Goal: Transaction & Acquisition: Purchase product/service

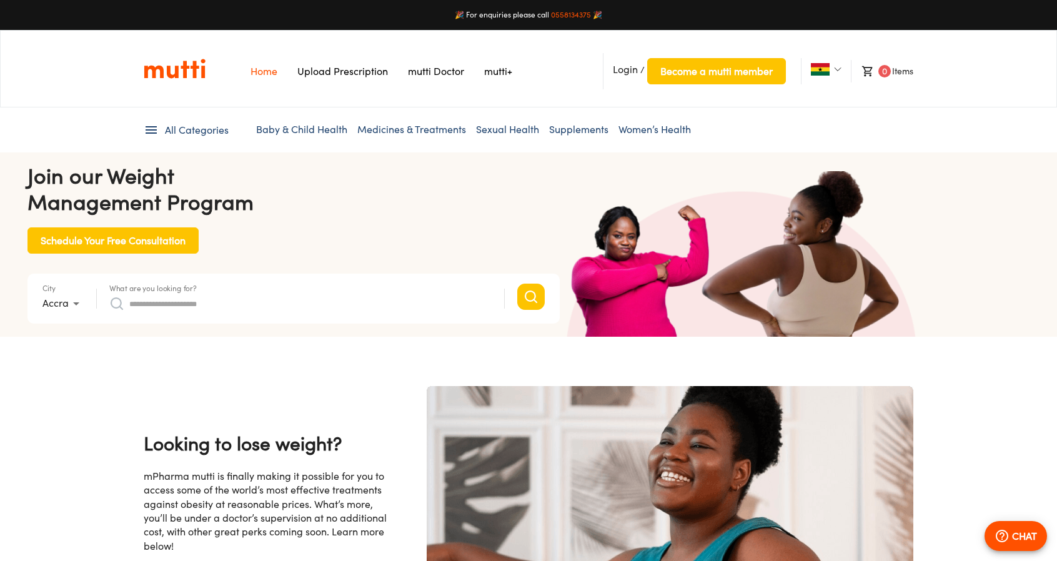
click at [631, 69] on span "Login" at bounding box center [625, 69] width 25 height 12
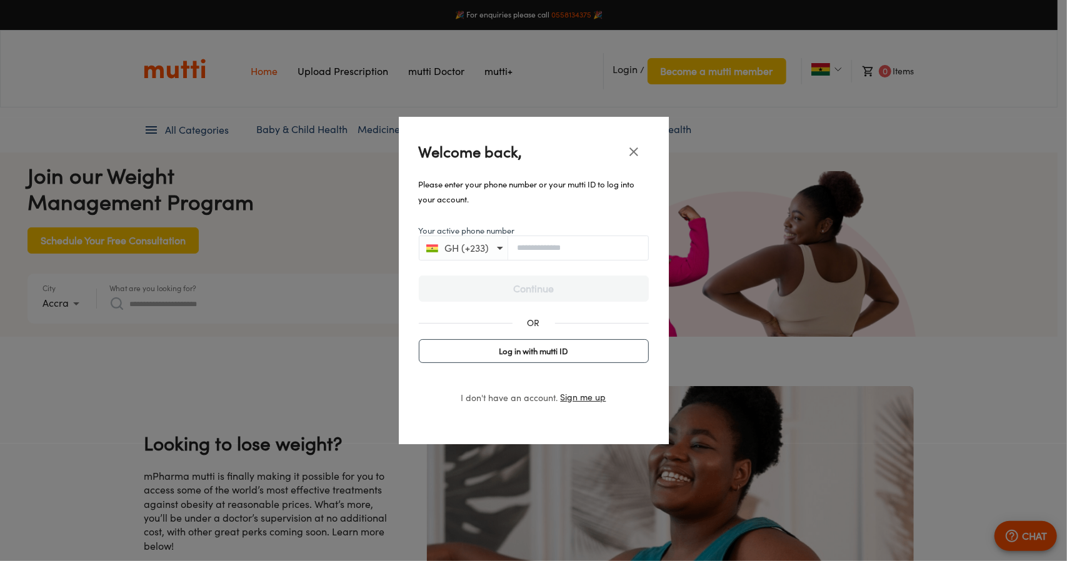
click at [558, 259] on div "GH (+233)" at bounding box center [534, 248] width 230 height 25
click at [539, 350] on span "Log in with mutti ID" at bounding box center [533, 352] width 219 height 15
click at [517, 244] on input "Your mutti ID" at bounding box center [533, 247] width 229 height 9
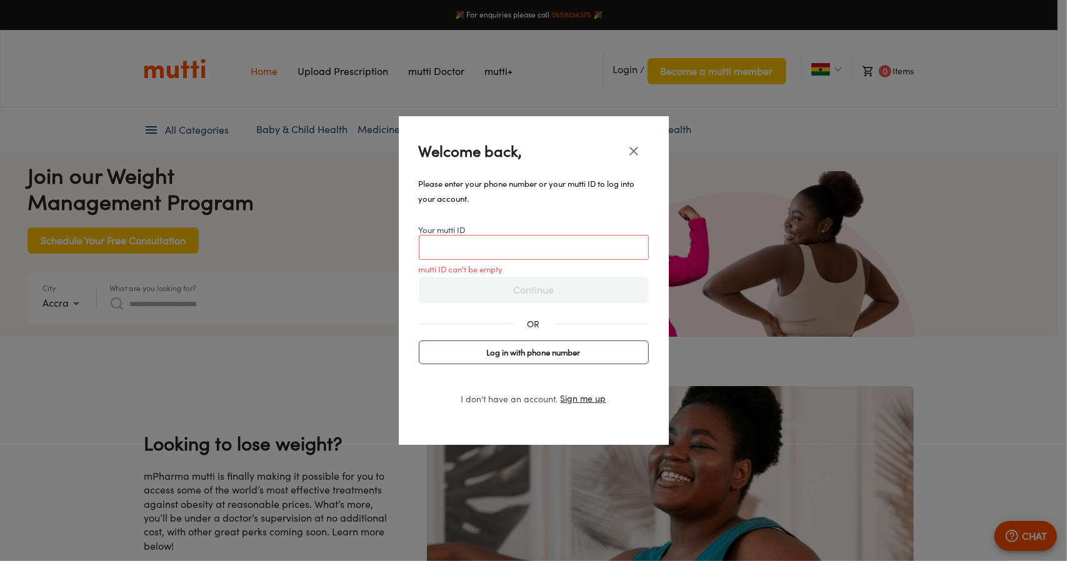
click at [512, 346] on span "Log in with phone number" at bounding box center [533, 352] width 219 height 15
click at [542, 251] on input "Your active phone number" at bounding box center [578, 247] width 140 height 9
type input "**********"
click at [479, 247] on button "GH (+233)" at bounding box center [462, 247] width 82 height 17
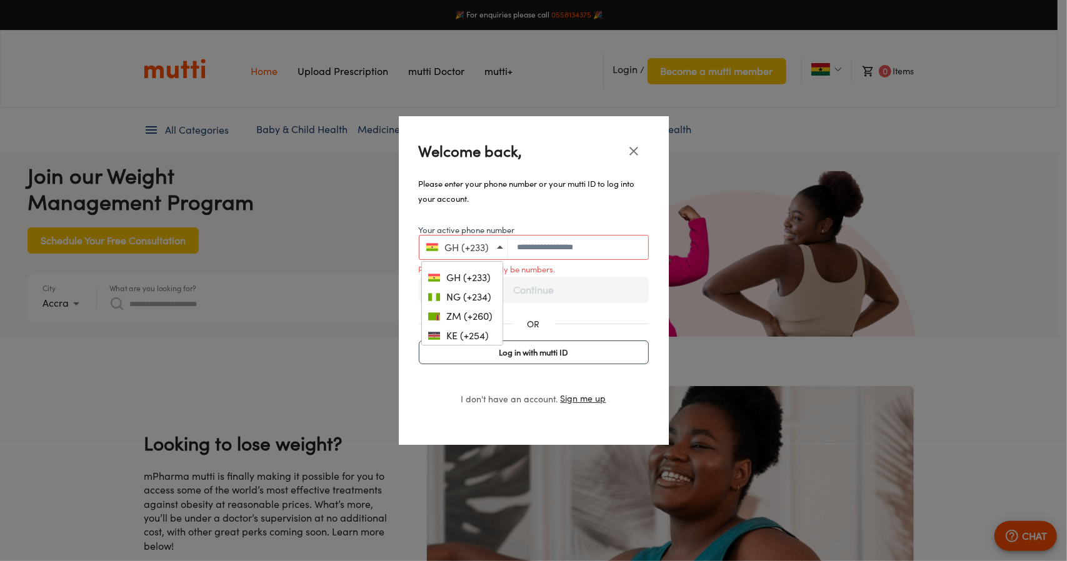
click at [544, 352] on span "Log in with mutti ID" at bounding box center [533, 352] width 219 height 15
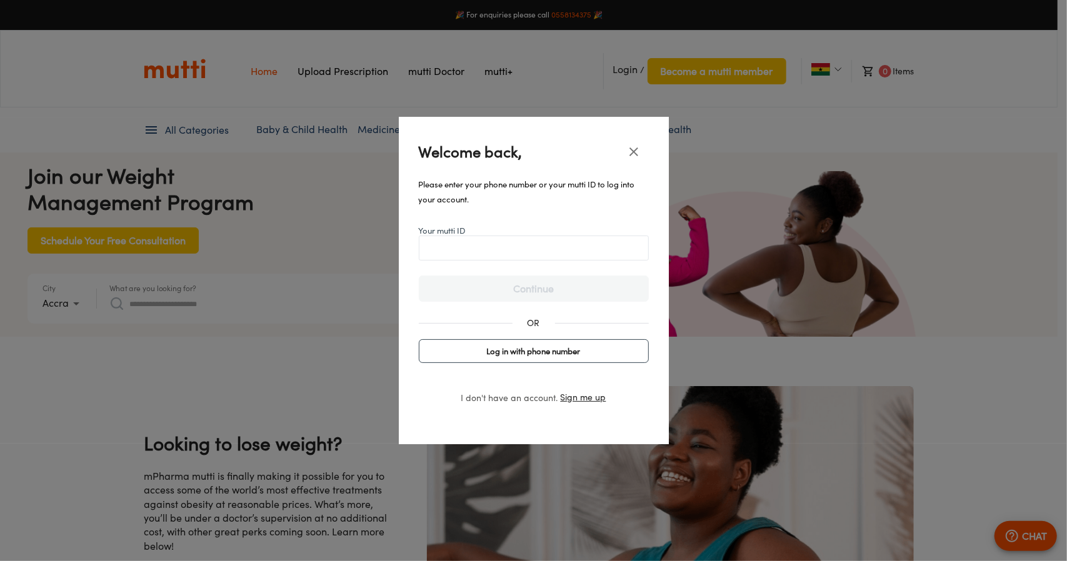
click at [544, 352] on span "Log in with phone number" at bounding box center [533, 351] width 219 height 15
click at [544, 352] on span "Log in with mutti ID" at bounding box center [533, 351] width 219 height 15
click at [529, 242] on div at bounding box center [534, 248] width 230 height 25
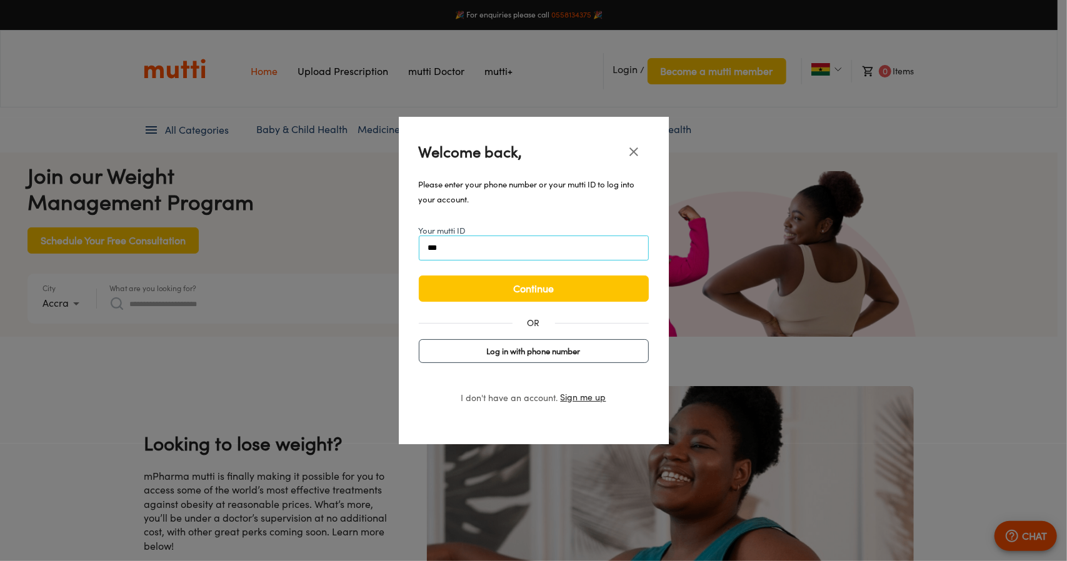
type input "***"
click at [535, 356] on span "Log in with phone number" at bounding box center [533, 351] width 219 height 15
click at [566, 248] on input "Your active phone number" at bounding box center [578, 247] width 140 height 9
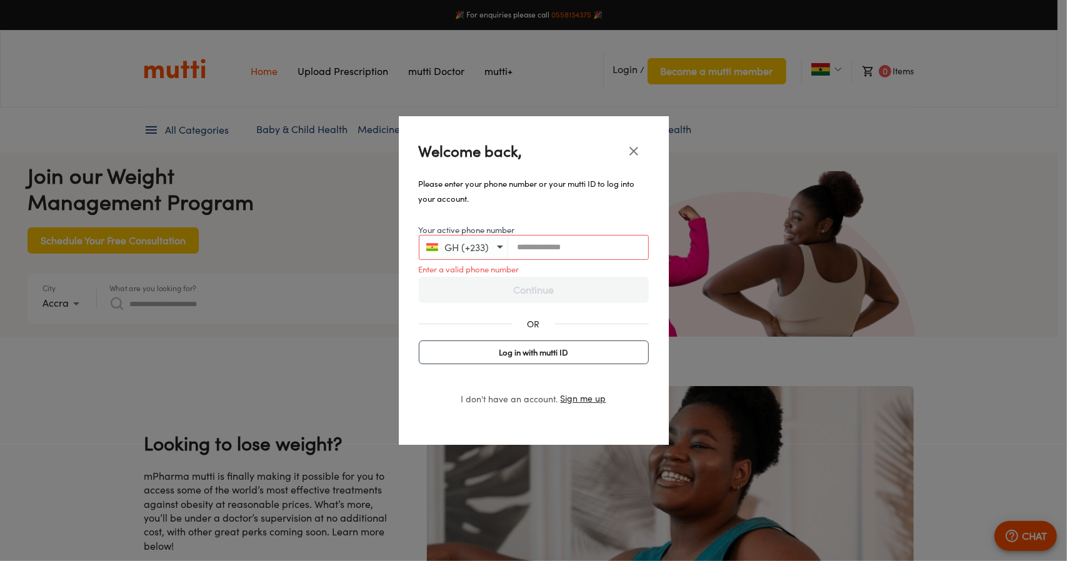
scroll to position [0, 2564]
click at [540, 351] on span "Log in with mutti ID" at bounding box center [533, 352] width 219 height 15
click at [504, 252] on input "Your mutti ID" at bounding box center [533, 247] width 229 height 9
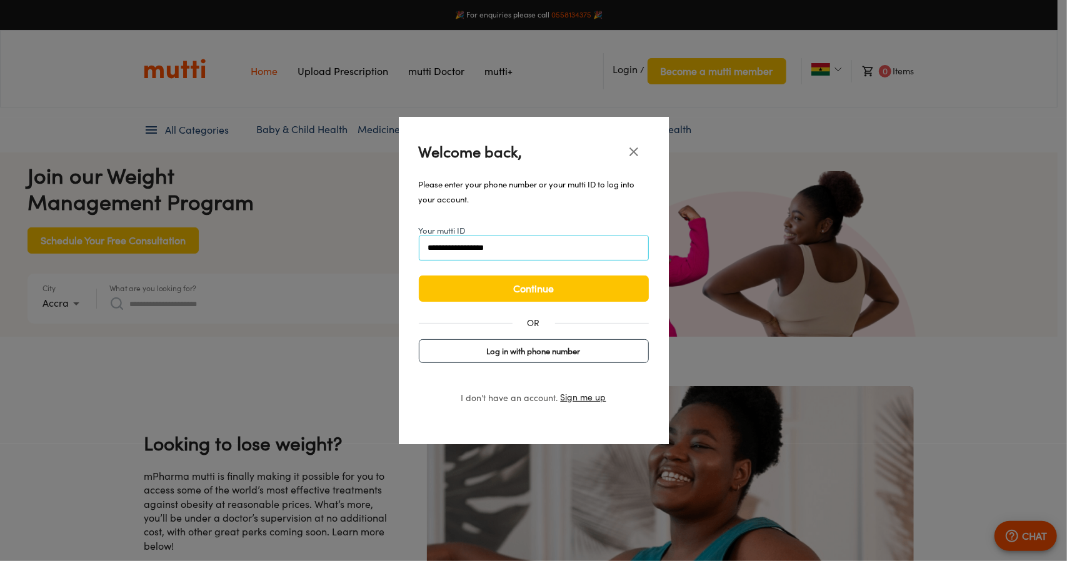
scroll to position [0, 650]
type input "**********"
click at [509, 289] on span "Continue" at bounding box center [534, 288] width 204 height 17
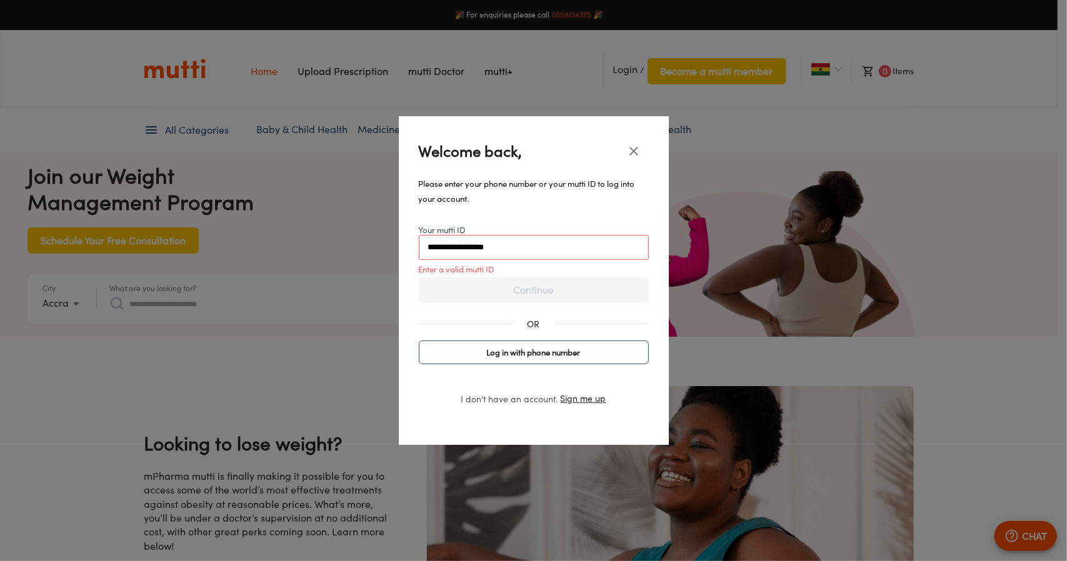
click at [534, 252] on input "**********" at bounding box center [533, 246] width 229 height 9
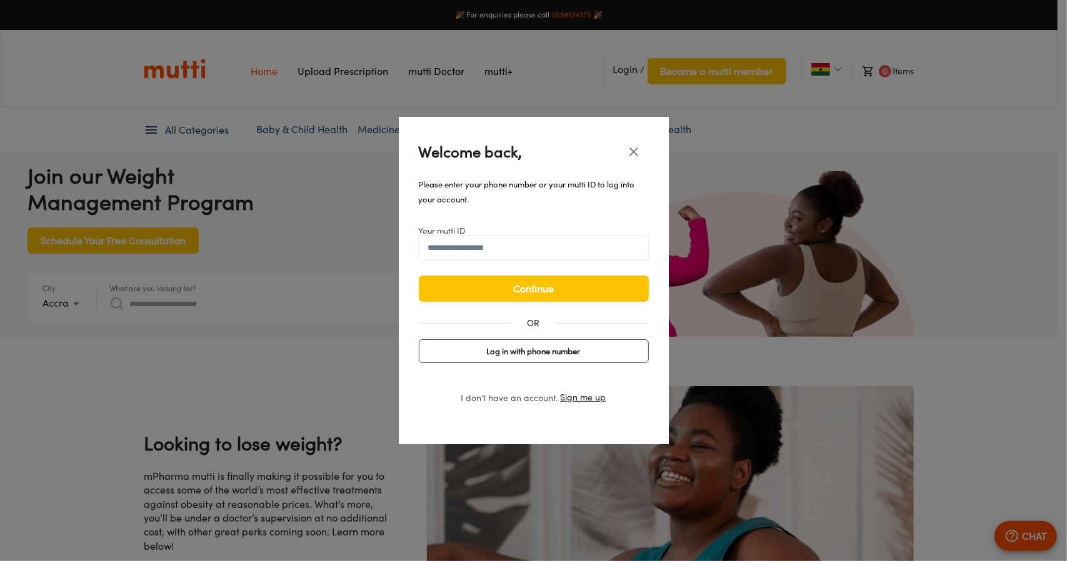
click at [526, 356] on span "Log in with phone number" at bounding box center [533, 351] width 219 height 15
click at [554, 252] on input "Your active phone number" at bounding box center [578, 247] width 140 height 9
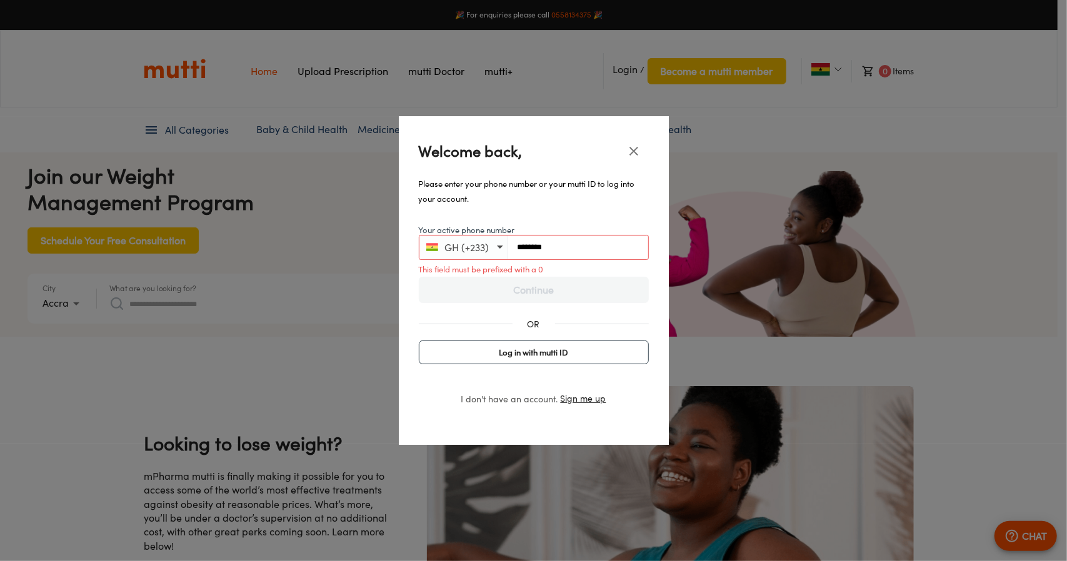
scroll to position [0, 1625]
click at [519, 251] on input "*********" at bounding box center [578, 246] width 140 height 9
click at [516, 249] on input "*********" at bounding box center [578, 246] width 140 height 9
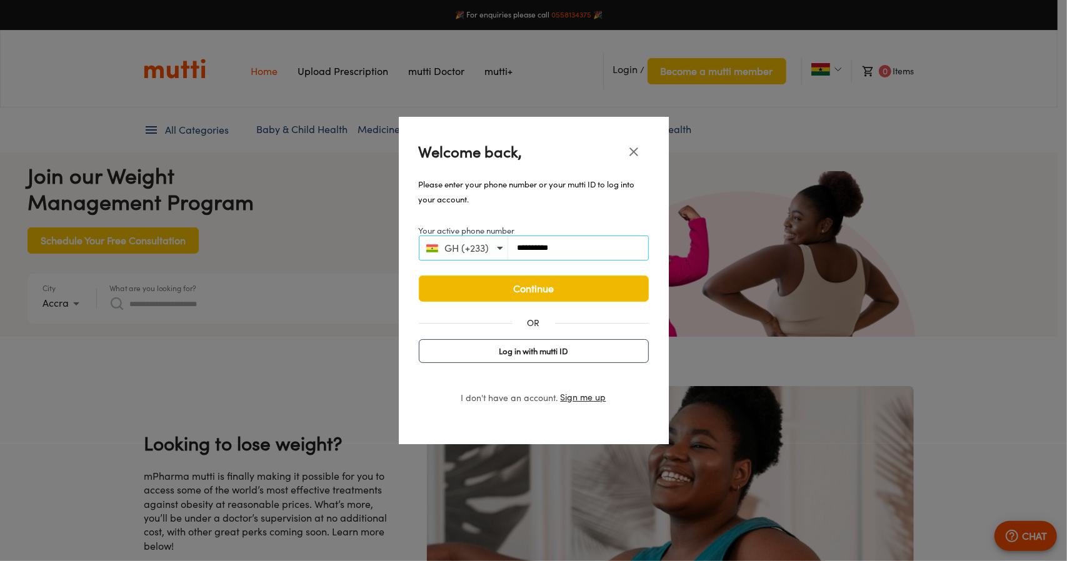
type input "**********"
click at [542, 289] on span "Continue" at bounding box center [534, 288] width 204 height 17
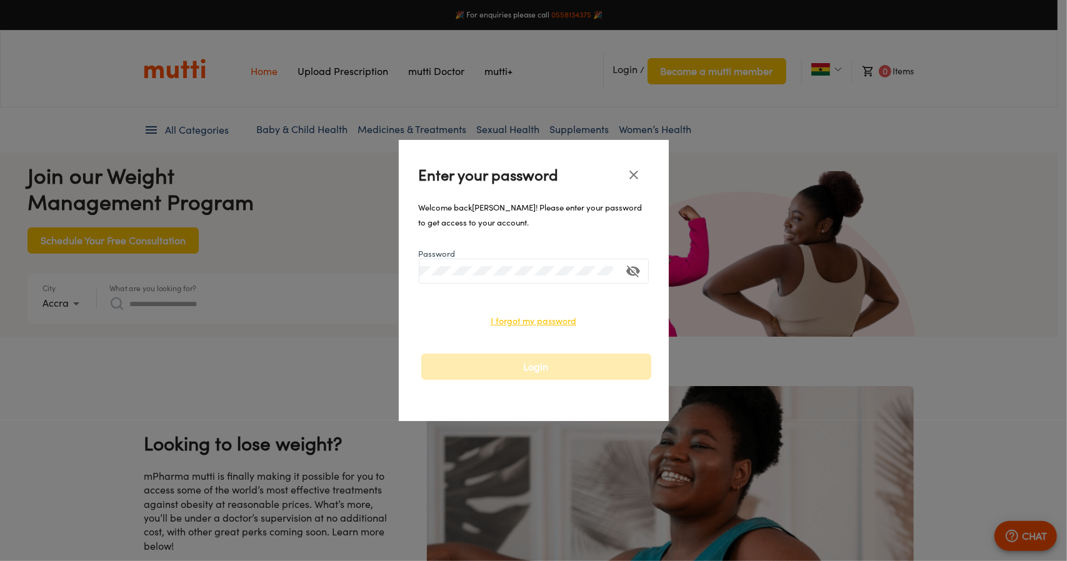
click at [518, 261] on div at bounding box center [534, 271] width 230 height 25
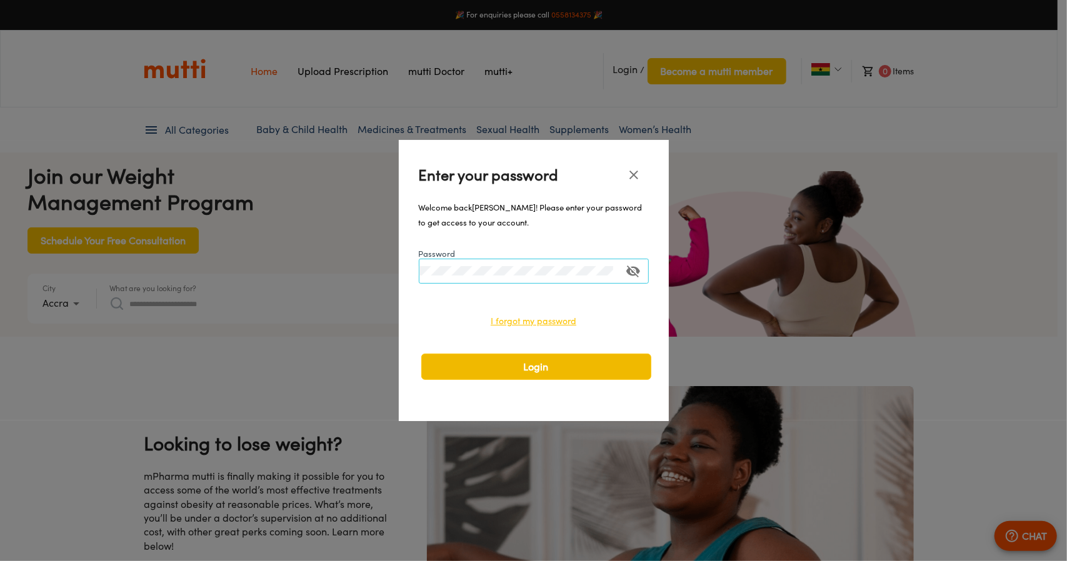
click at [556, 363] on span "Login" at bounding box center [536, 366] width 204 height 17
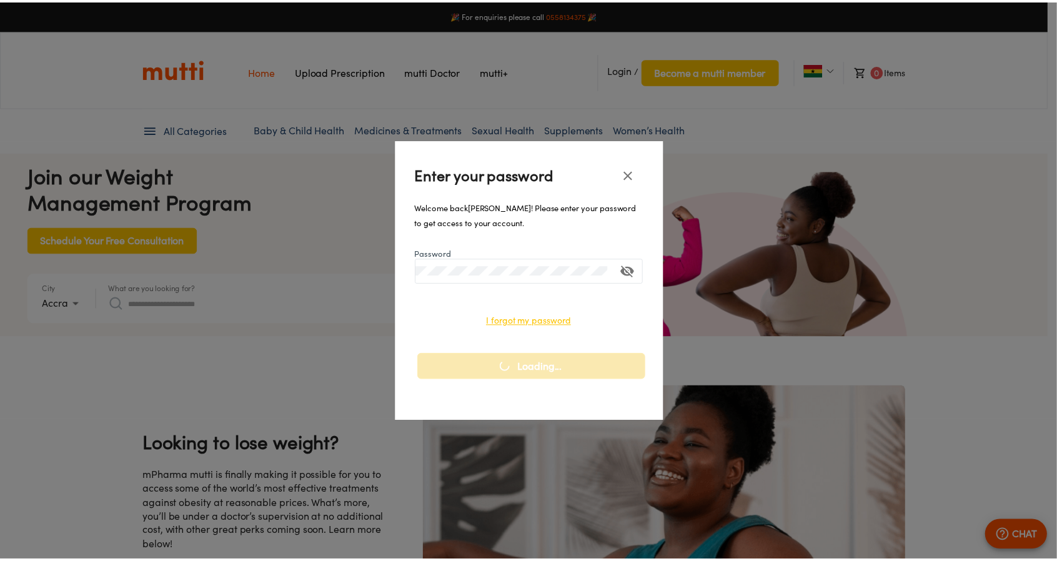
scroll to position [0, 2275]
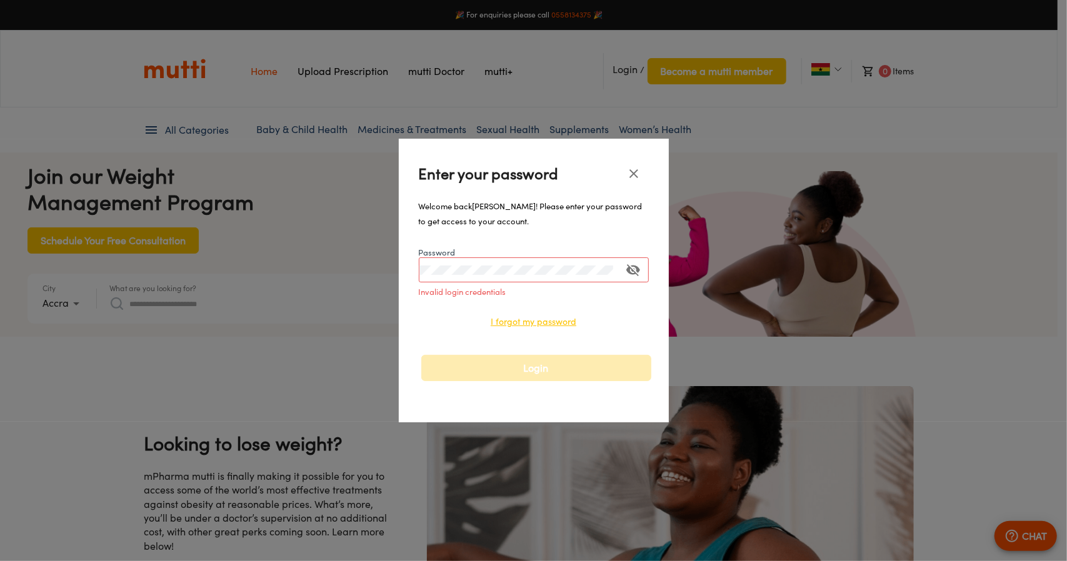
click at [552, 322] on span "I forgot my password" at bounding box center [534, 322] width 86 height 16
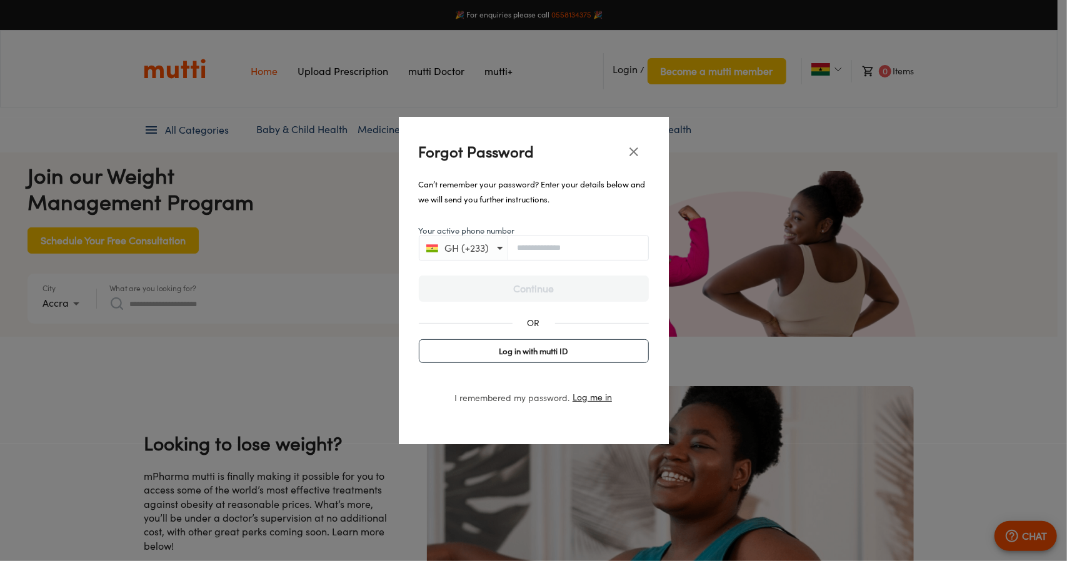
scroll to position [0, 2564]
click at [528, 252] on input "Your active phone number" at bounding box center [578, 247] width 140 height 9
click at [540, 243] on input "Your active phone number" at bounding box center [578, 247] width 140 height 9
click at [536, 246] on input "**********" at bounding box center [578, 246] width 140 height 9
click at [570, 251] on input "**********" at bounding box center [578, 246] width 140 height 9
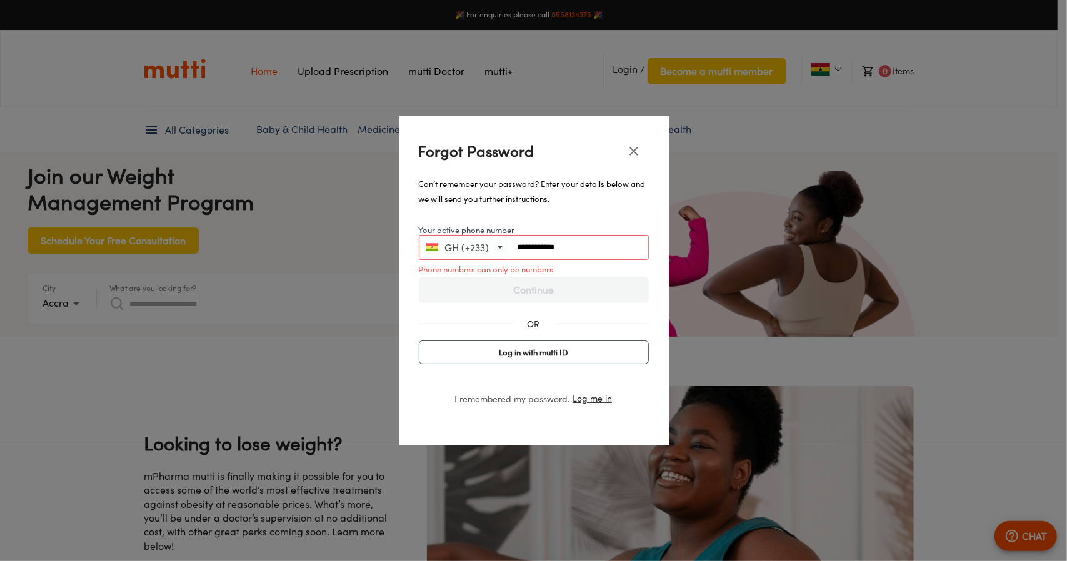
scroll to position [0, 0]
type input "*"
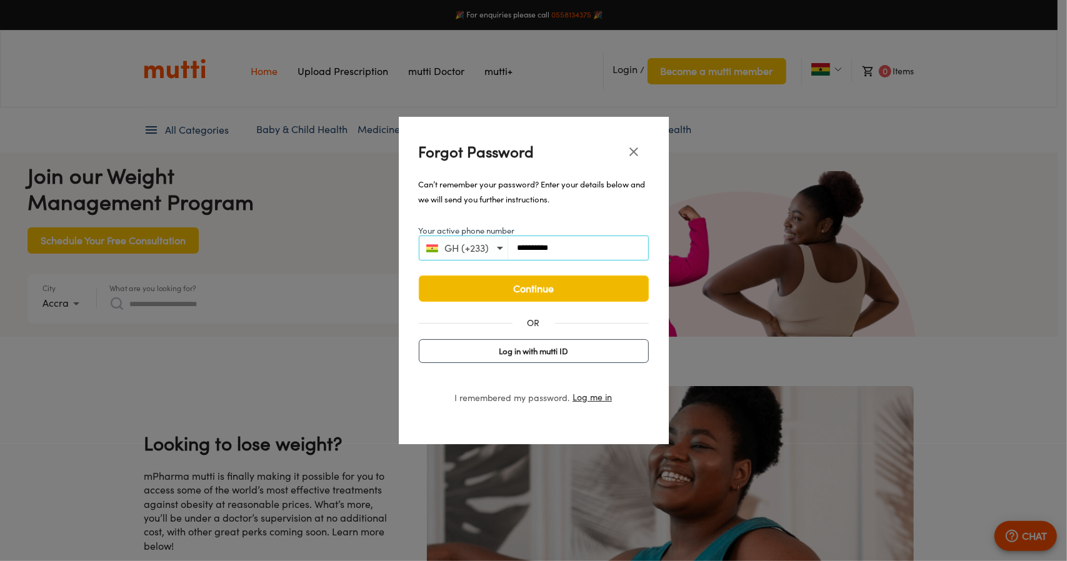
type input "**********"
click at [559, 283] on span "Continue" at bounding box center [534, 288] width 204 height 17
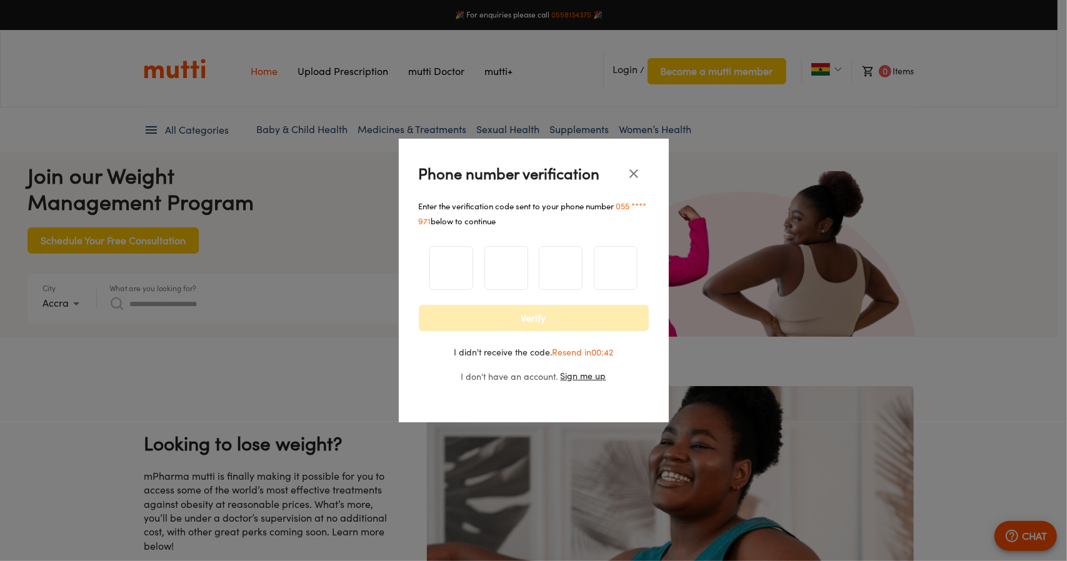
scroll to position [0, 1950]
click at [456, 269] on input "number" at bounding box center [451, 267] width 42 height 51
type input "*"
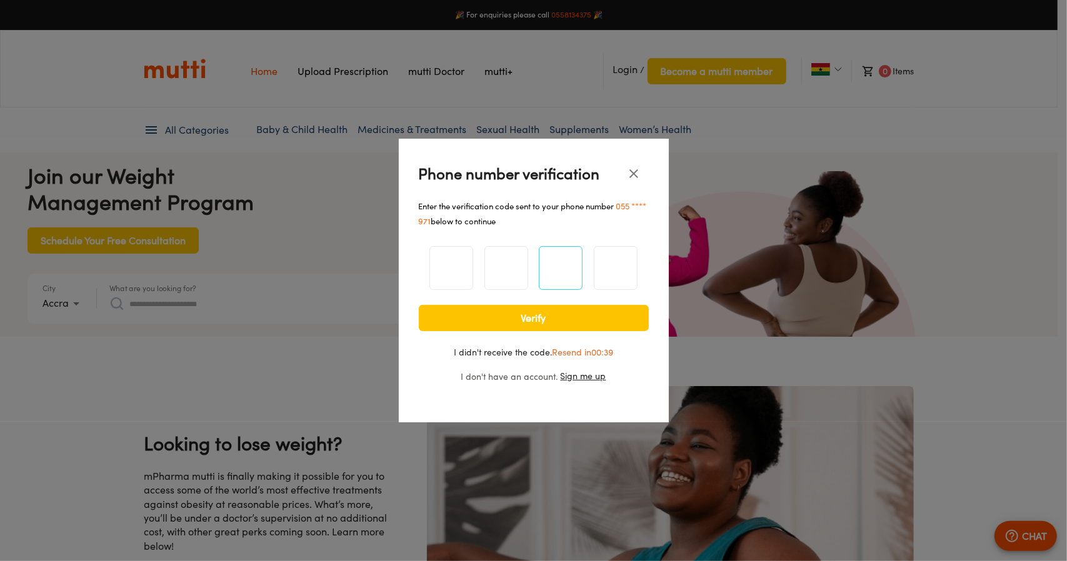
type input "*"
click at [509, 317] on span "Verify" at bounding box center [534, 317] width 204 height 17
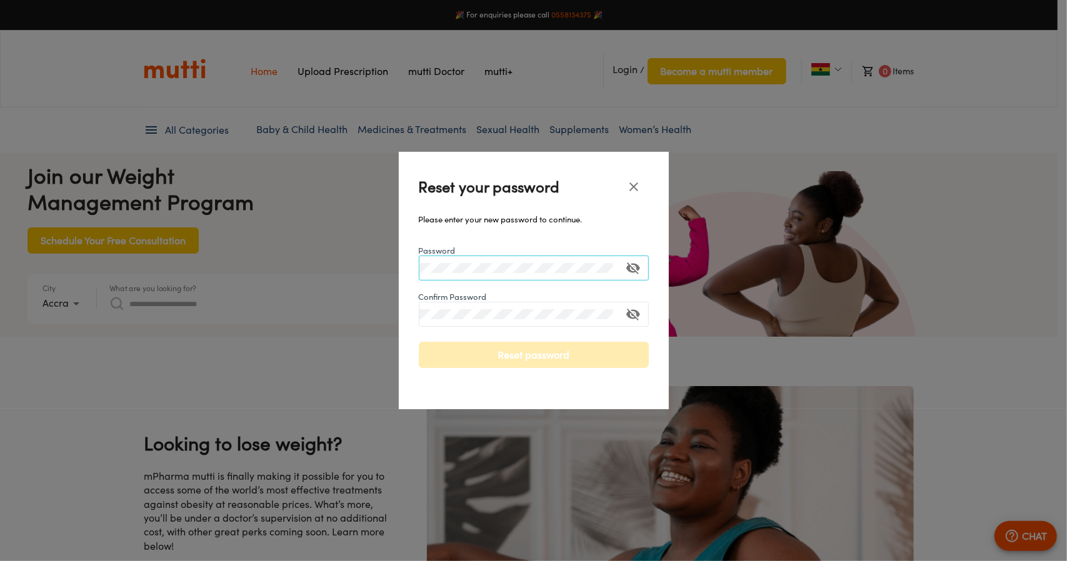
scroll to position [0, 2564]
click at [637, 269] on icon "toggle password visibility" at bounding box center [633, 268] width 14 height 12
click at [514, 320] on div at bounding box center [534, 314] width 230 height 25
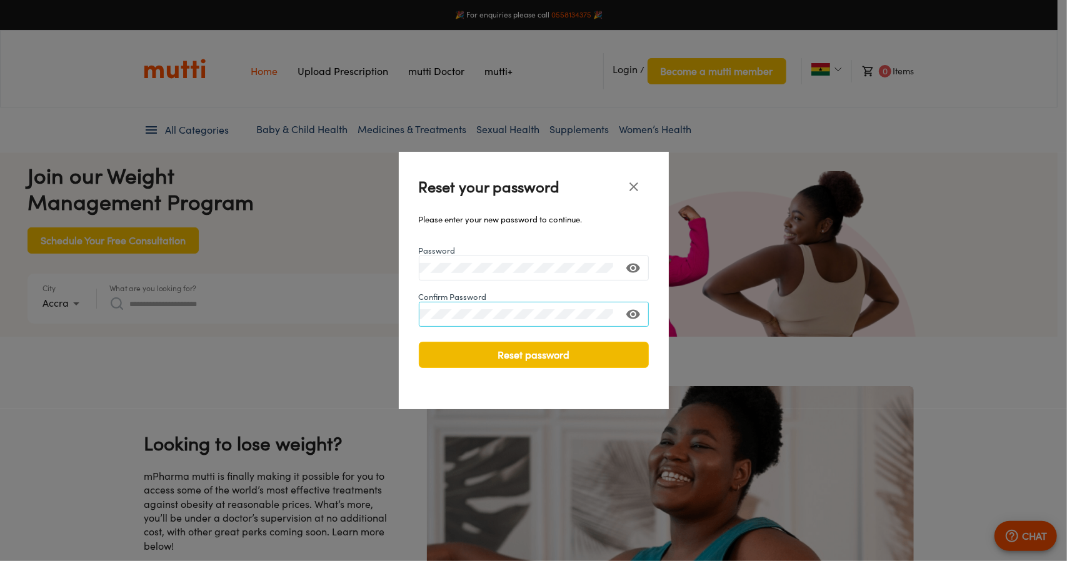
click at [621, 352] on span "Reset password" at bounding box center [534, 354] width 204 height 17
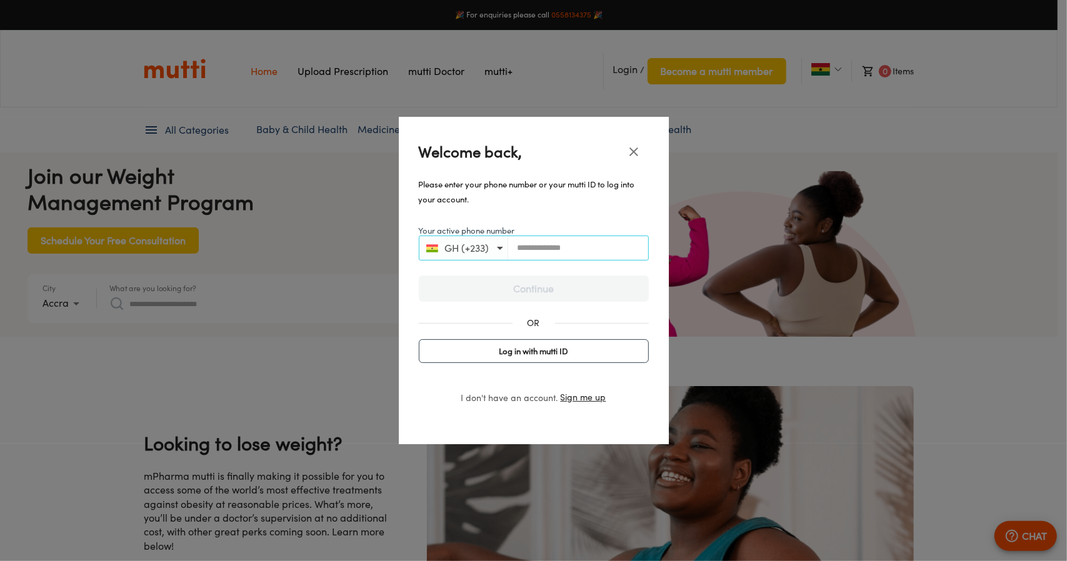
click at [546, 252] on input "Your active phone number" at bounding box center [578, 247] width 140 height 9
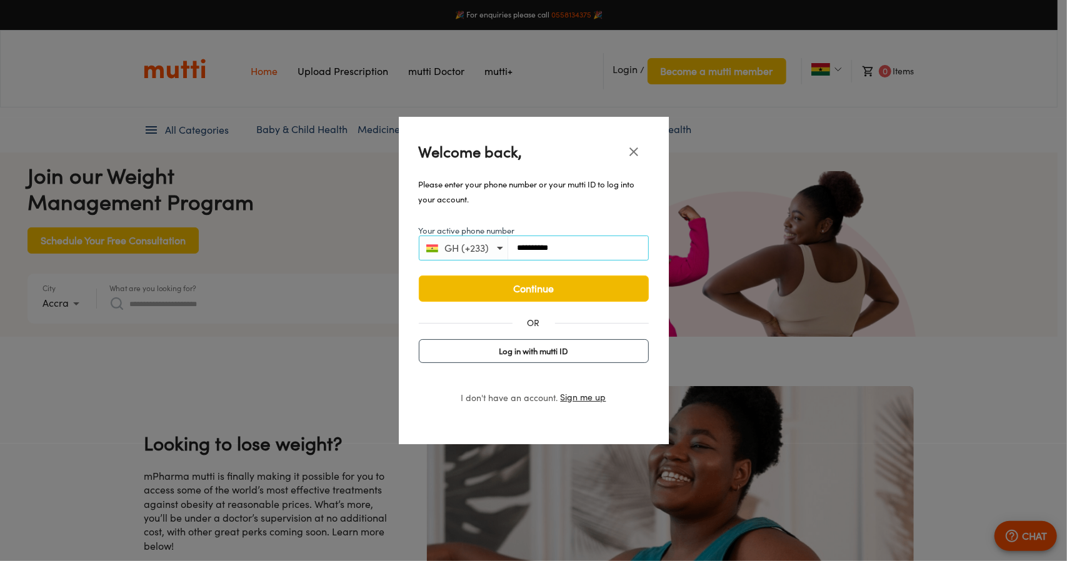
scroll to position [0, 0]
type input "**********"
click at [539, 285] on span "Continue" at bounding box center [534, 288] width 204 height 17
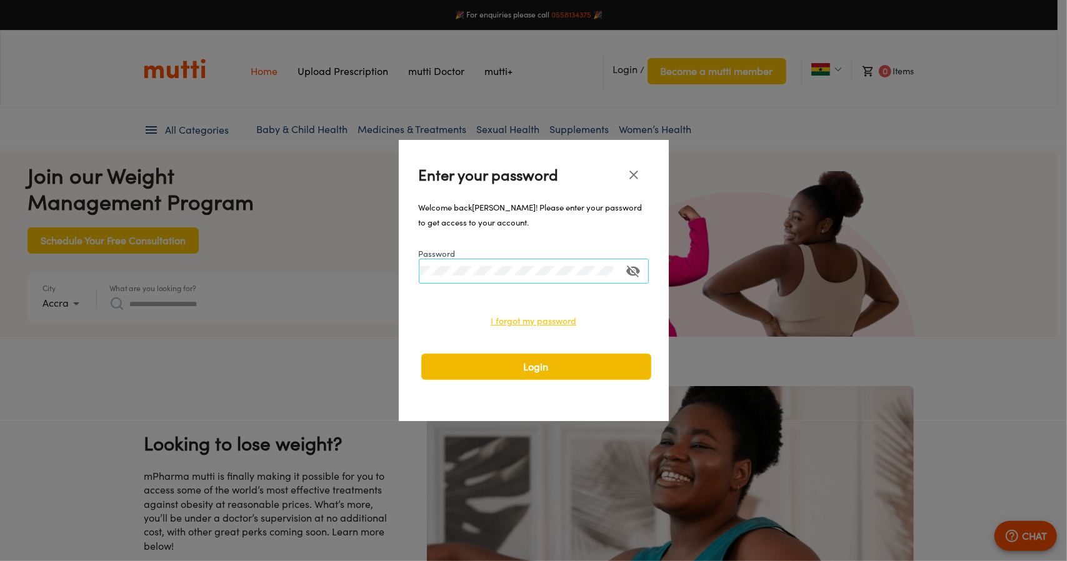
click at [542, 364] on span "Login" at bounding box center [536, 366] width 204 height 17
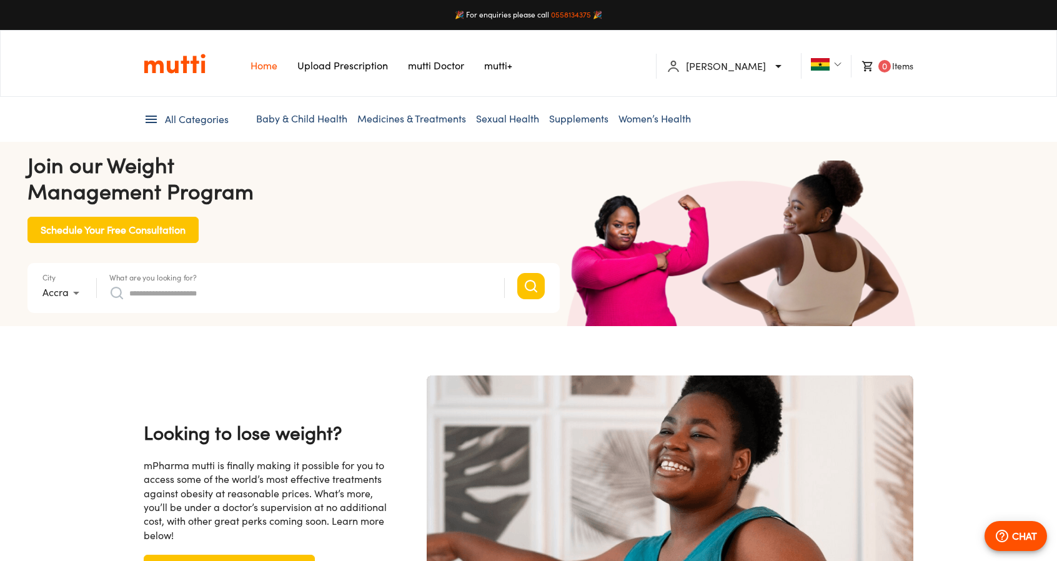
scroll to position [0, 650]
click at [646, 113] on link "Women’s Health" at bounding box center [655, 118] width 72 height 12
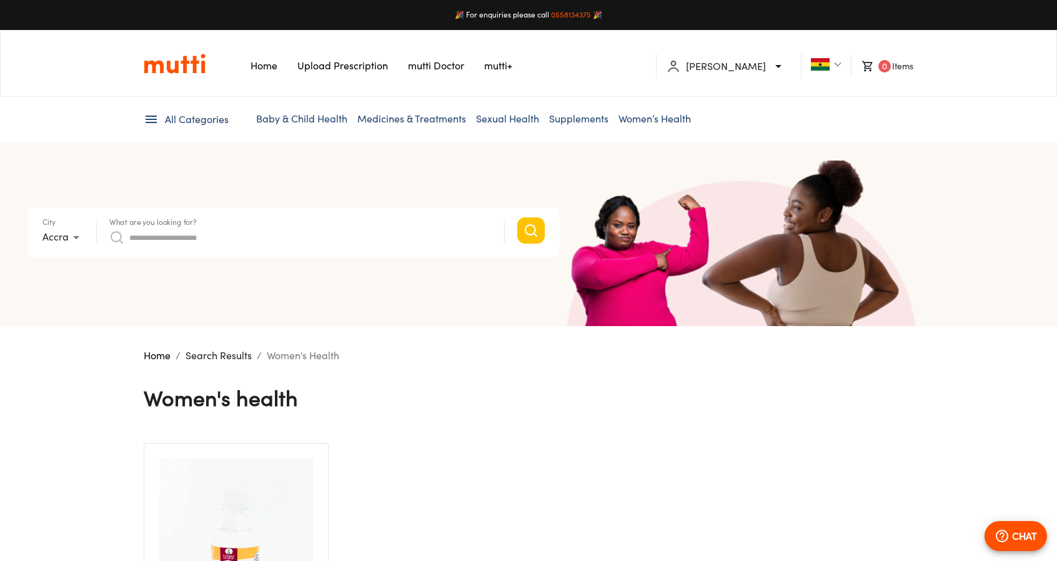
click at [191, 116] on span "All Categories" at bounding box center [197, 119] width 64 height 14
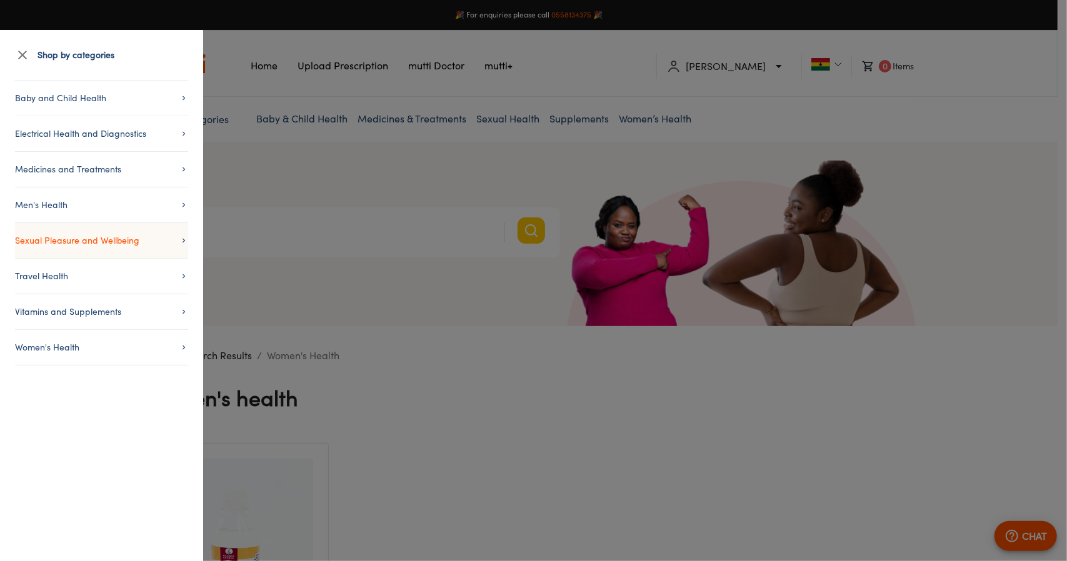
click at [136, 242] on span "Sexual Pleasure and Wellbeing" at bounding box center [101, 240] width 173 height 15
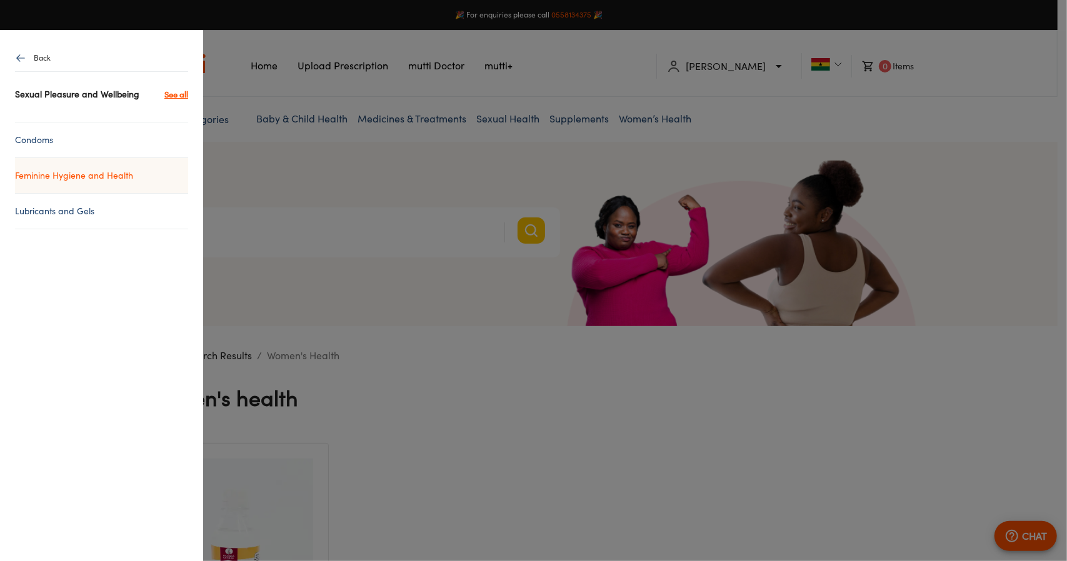
click at [132, 179] on link "Feminine Hygiene and Health" at bounding box center [101, 175] width 173 height 15
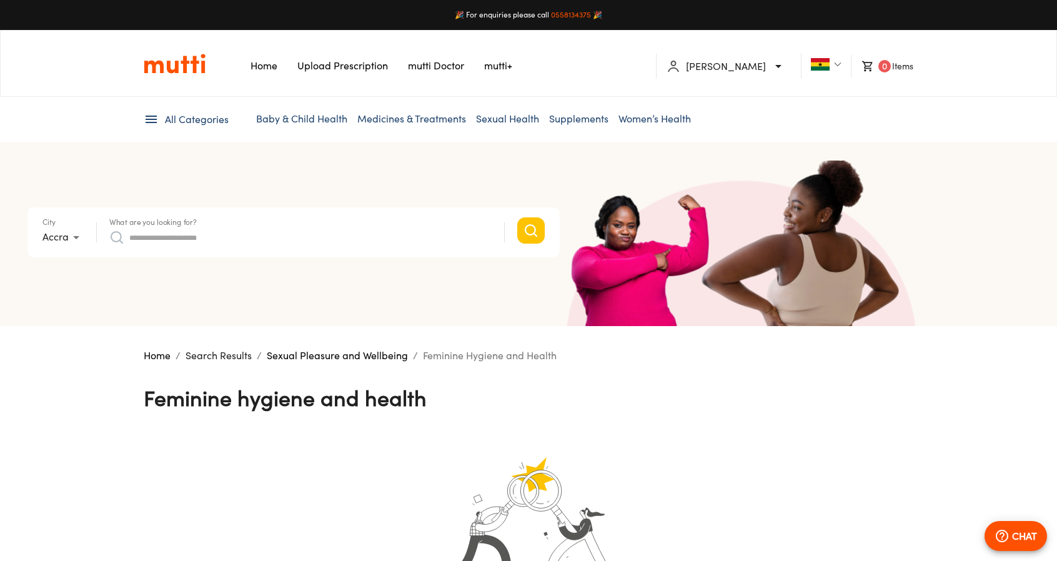
click at [322, 232] on input "What are you looking for?" at bounding box center [310, 237] width 362 height 20
click at [896, 60] on li "0 Items" at bounding box center [882, 66] width 62 height 22
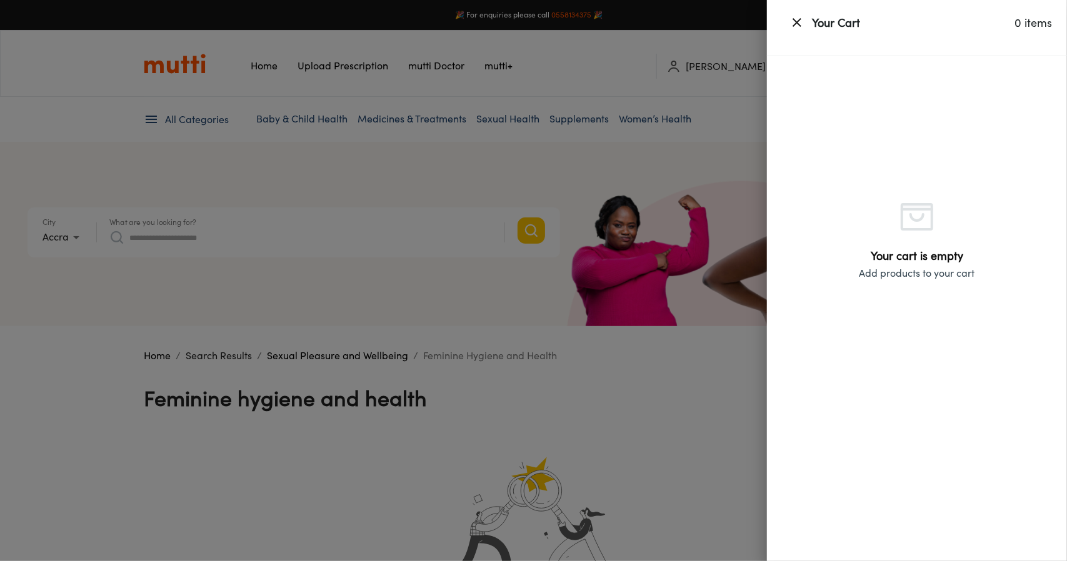
click at [808, 22] on button "button" at bounding box center [797, 22] width 30 height 30
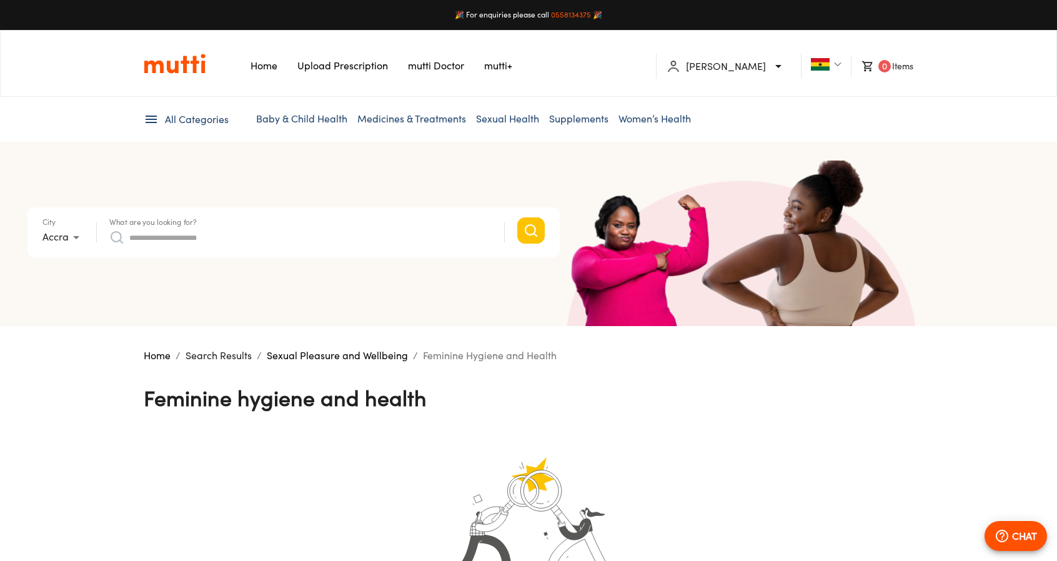
click at [681, 71] on icon at bounding box center [673, 66] width 15 height 15
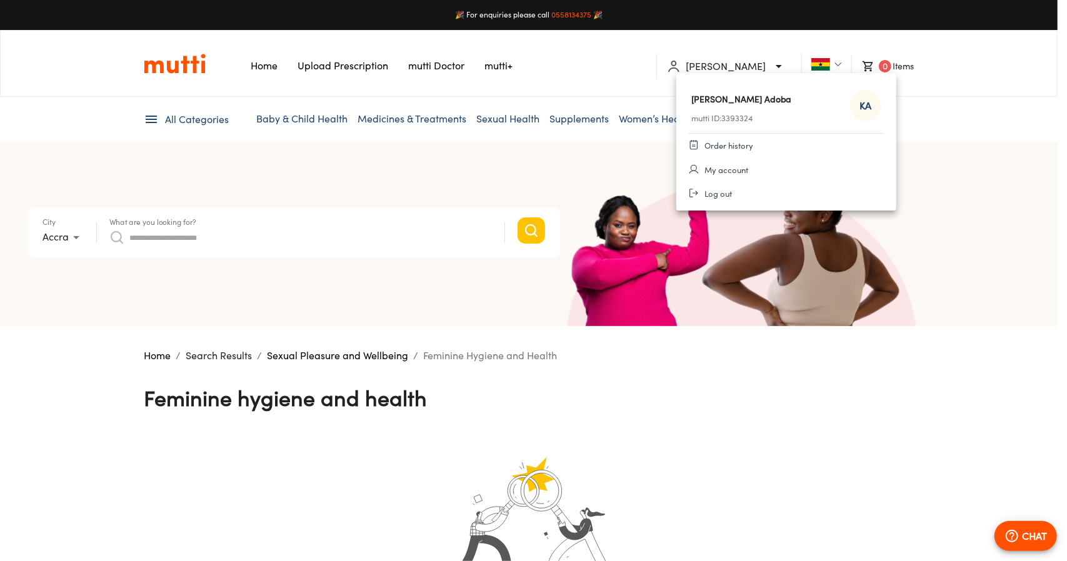
click at [723, 152] on li "Order history" at bounding box center [786, 146] width 220 height 24
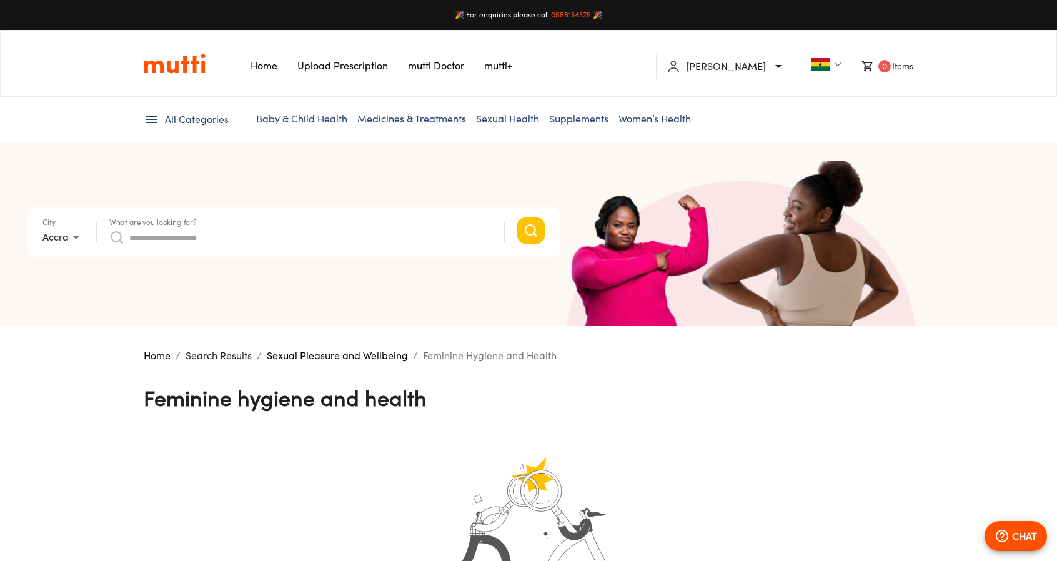
click at [836, 67] on img at bounding box center [837, 64] width 7 height 7
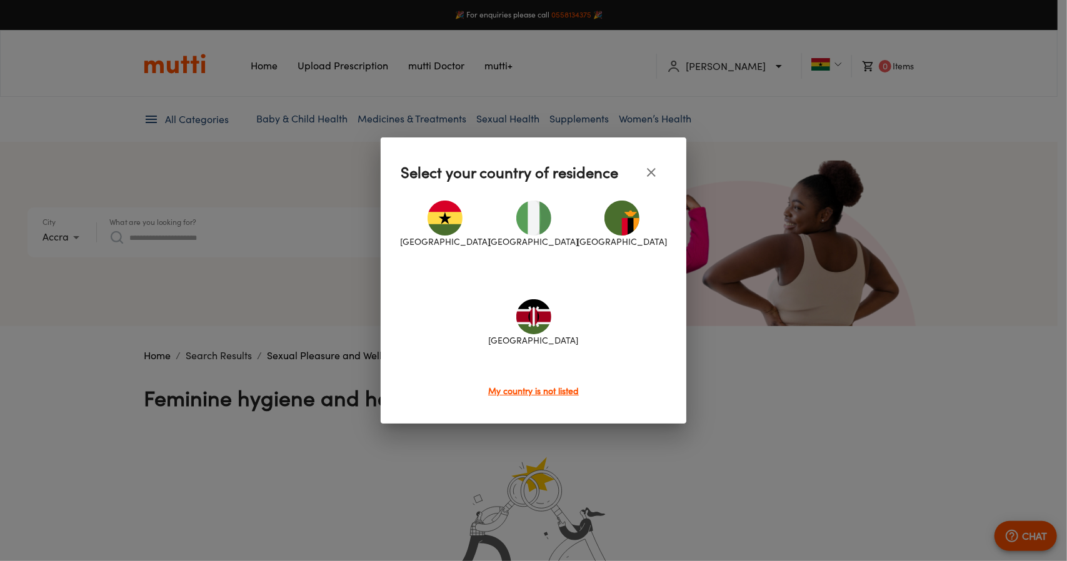
drag, startPoint x: 892, startPoint y: 72, endPoint x: 877, endPoint y: 72, distance: 15.0
click at [892, 72] on div at bounding box center [533, 280] width 1067 height 561
click at [657, 171] on icon "close" at bounding box center [651, 172] width 15 height 15
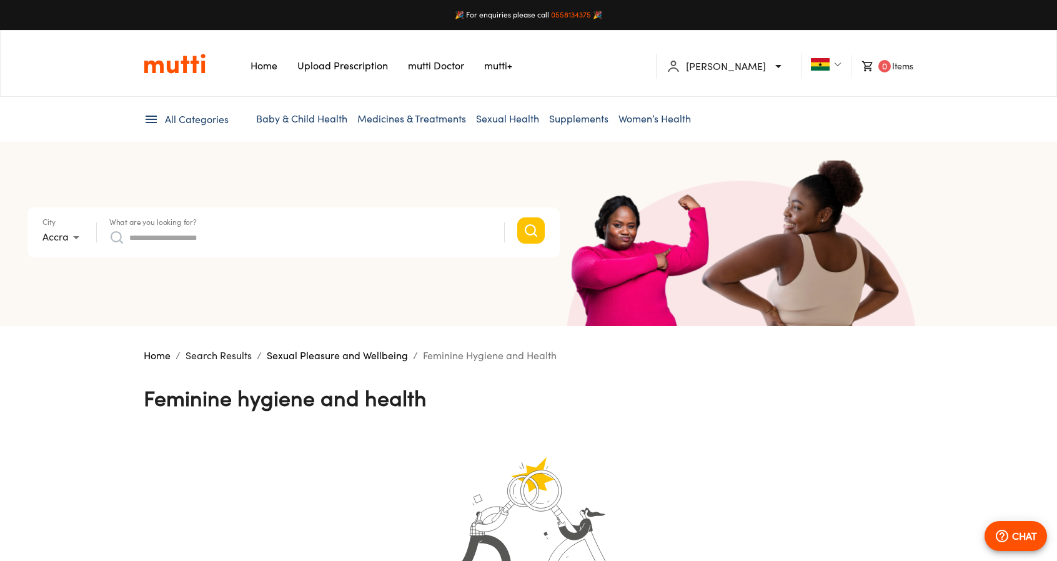
click at [779, 71] on icon at bounding box center [778, 66] width 15 height 15
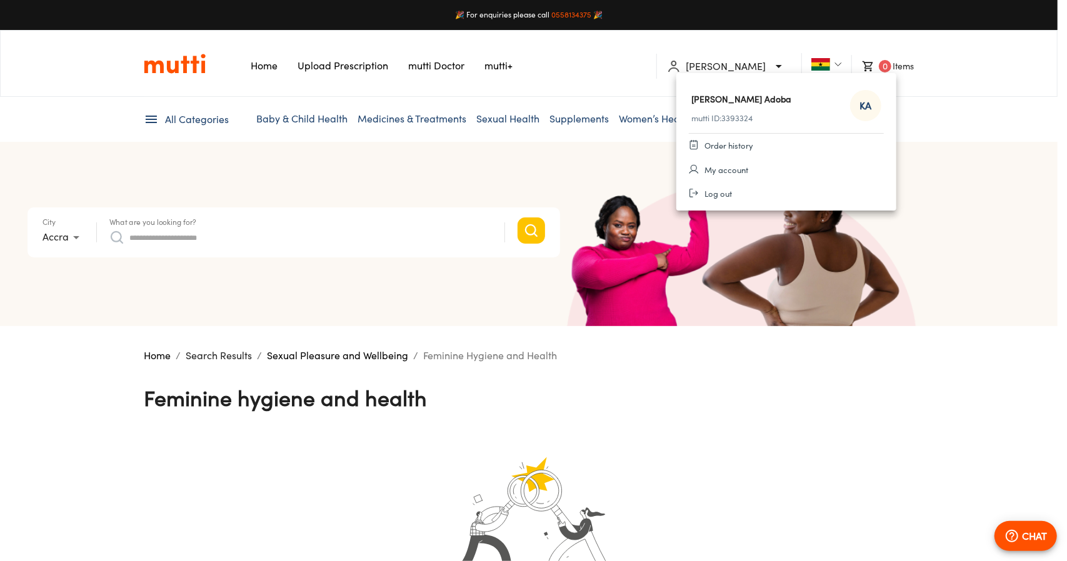
click at [730, 144] on span "Order history" at bounding box center [728, 145] width 49 height 12
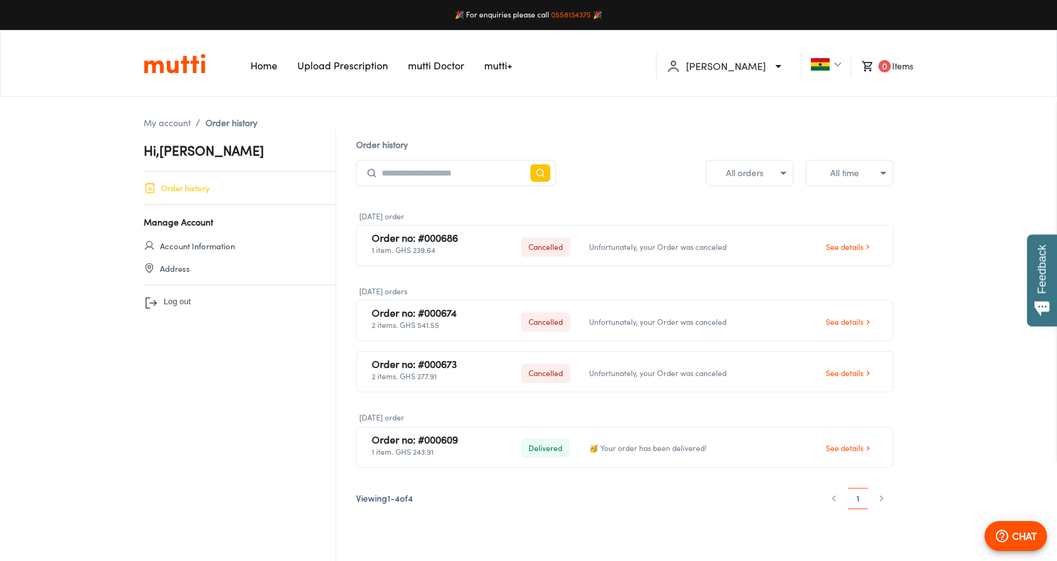
click at [846, 446] on span "See details" at bounding box center [844, 448] width 37 height 11
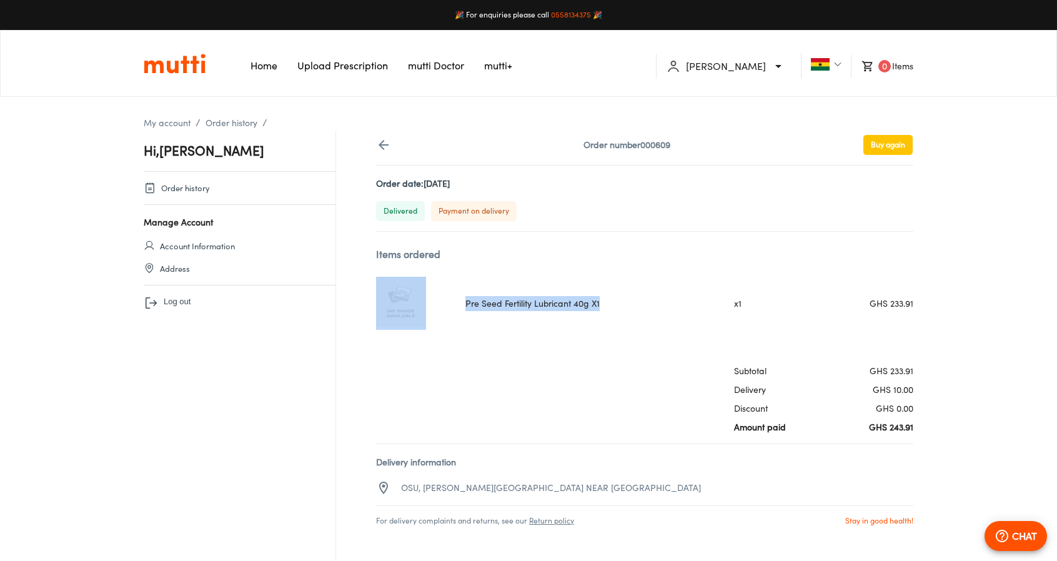
drag, startPoint x: 602, startPoint y: 306, endPoint x: 465, endPoint y: 298, distance: 137.7
click at [462, 298] on div "Pre Seed Fertility Lubricant 40g X1 x 1 GHS 233.91" at bounding box center [644, 303] width 537 height 53
copy div "Pre Seed Fertility Lubricant 40g X1"
click at [220, 188] on History "Order history" at bounding box center [240, 188] width 192 height 12
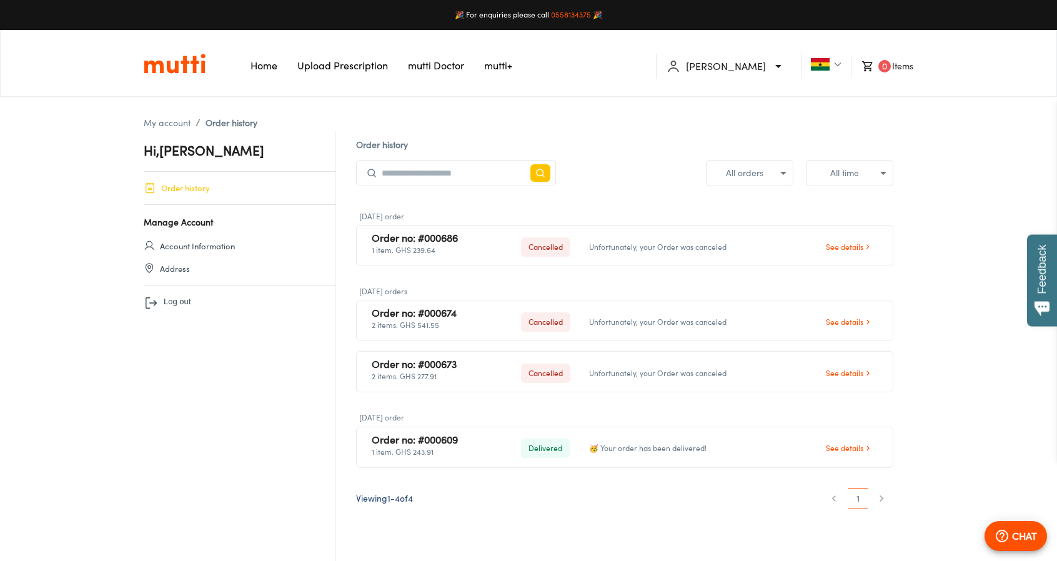
click at [256, 66] on link "Home" at bounding box center [264, 65] width 27 height 12
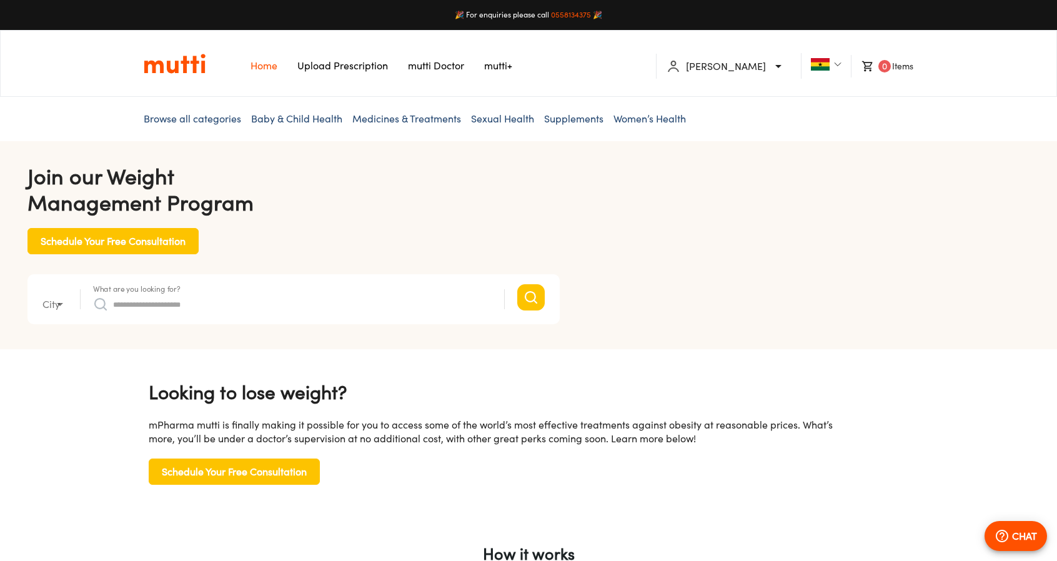
type input "*"
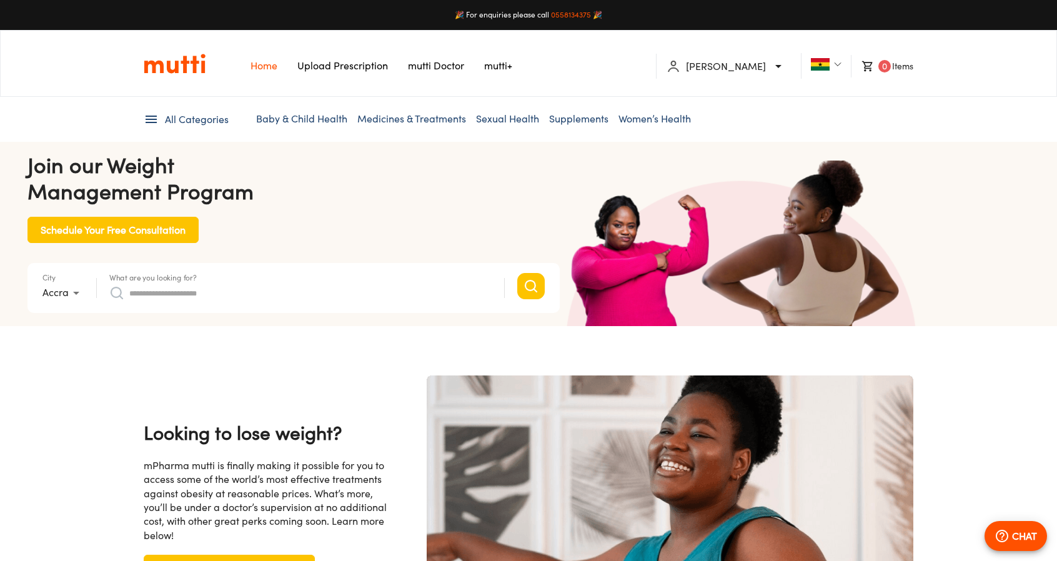
click at [227, 285] on input "What are you looking for?" at bounding box center [310, 293] width 362 height 20
paste input "**********"
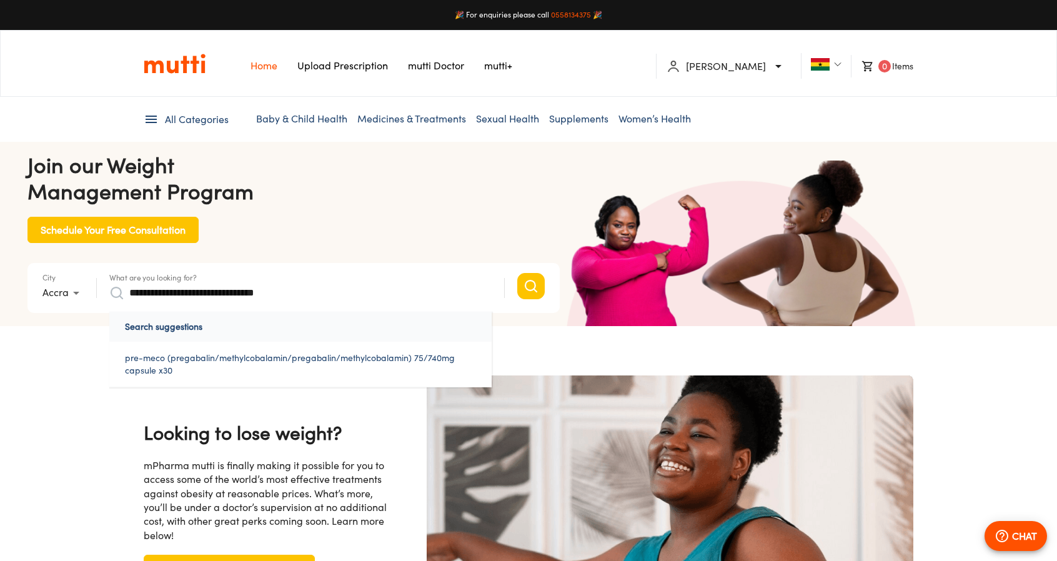
scroll to position [0, 650]
type input "**********"
click at [539, 286] on icon "Search" at bounding box center [531, 286] width 15 height 15
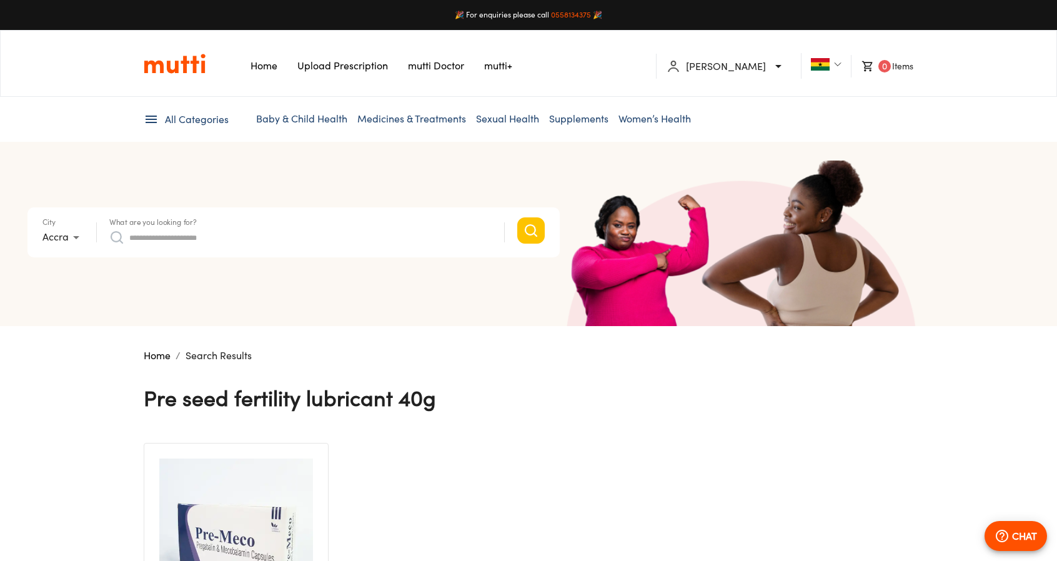
click at [333, 235] on input "What are you looking for?" at bounding box center [310, 237] width 362 height 20
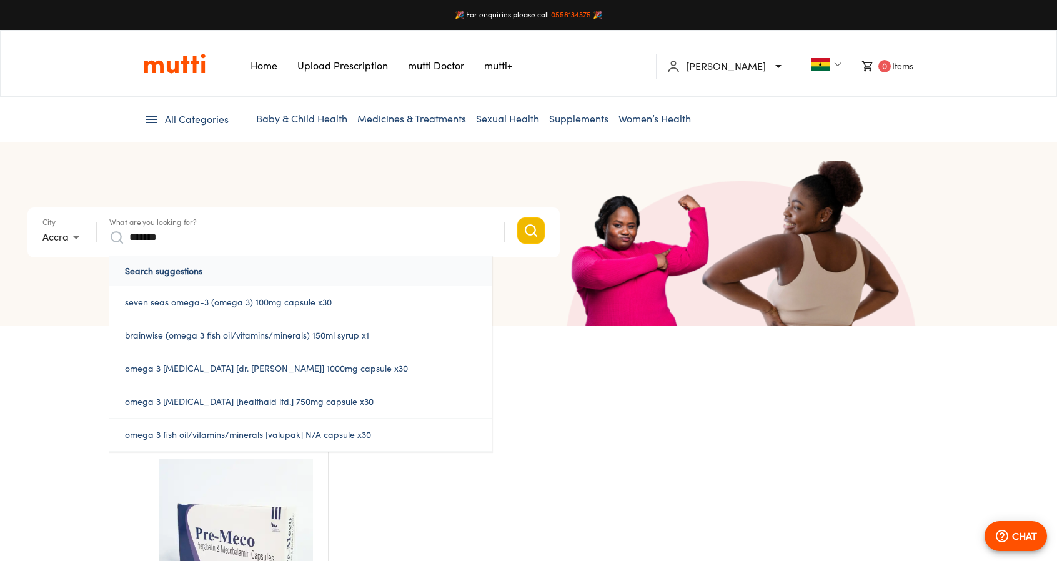
click at [539, 228] on icon "Search" at bounding box center [531, 230] width 15 height 15
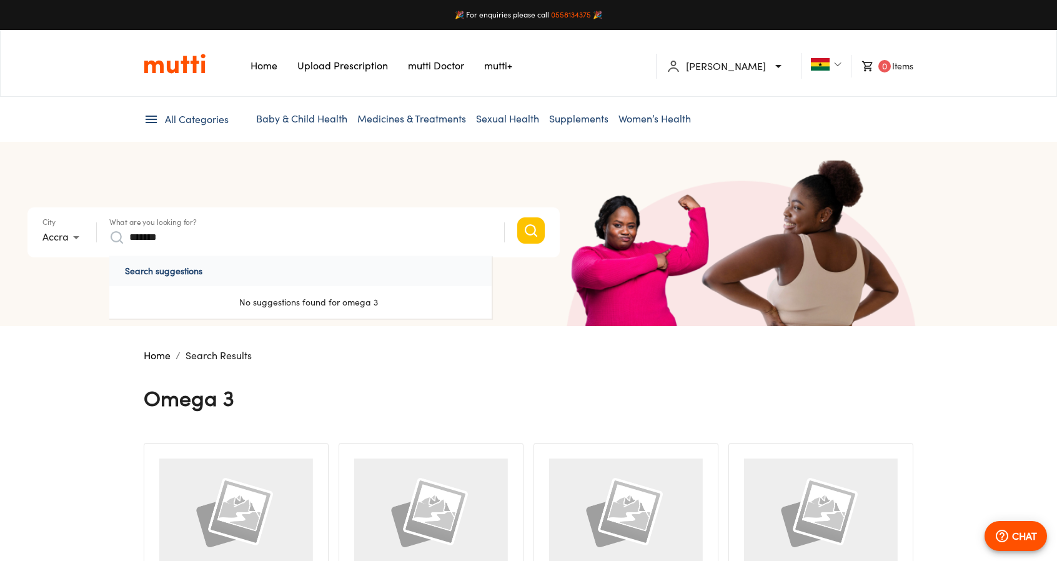
click at [271, 241] on input "*******" at bounding box center [310, 237] width 362 height 20
type input "*"
type input "*********"
click button "Search" at bounding box center [530, 230] width 27 height 26
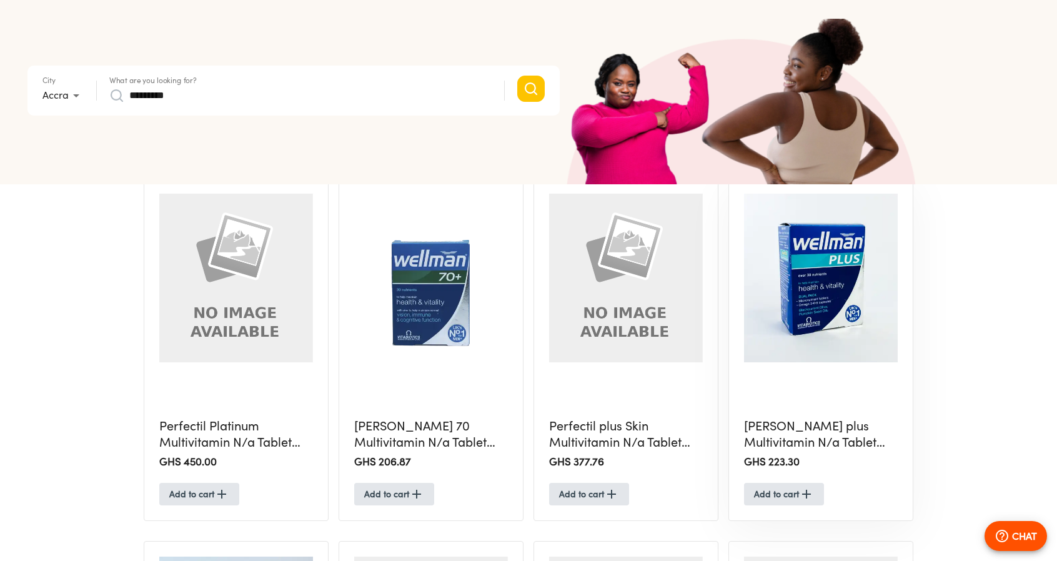
scroll to position [625, 0]
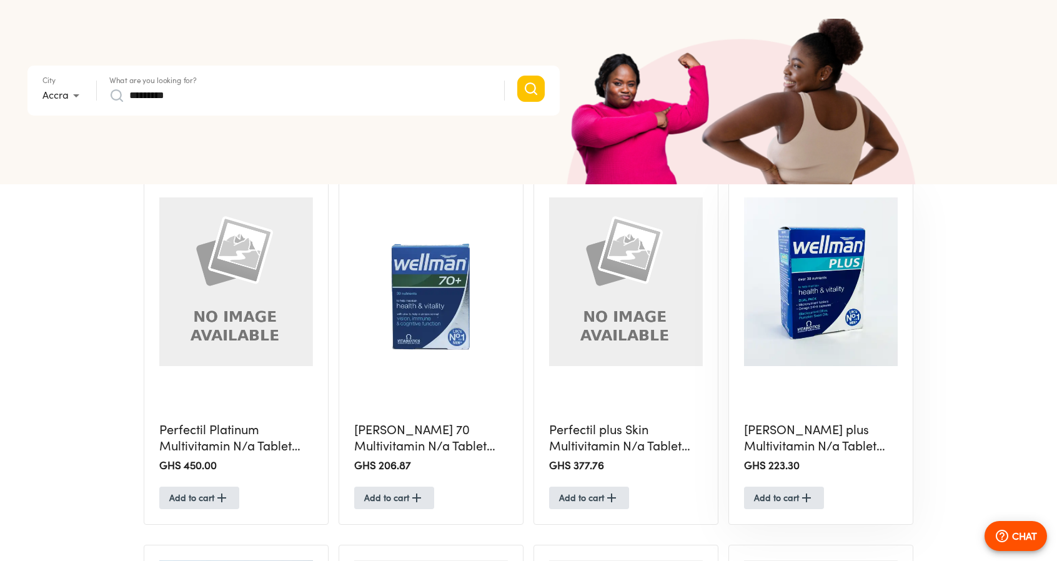
click at [815, 441] on h5 "[PERSON_NAME] plus Multivitamin N/a Tablet X56" at bounding box center [821, 438] width 154 height 33
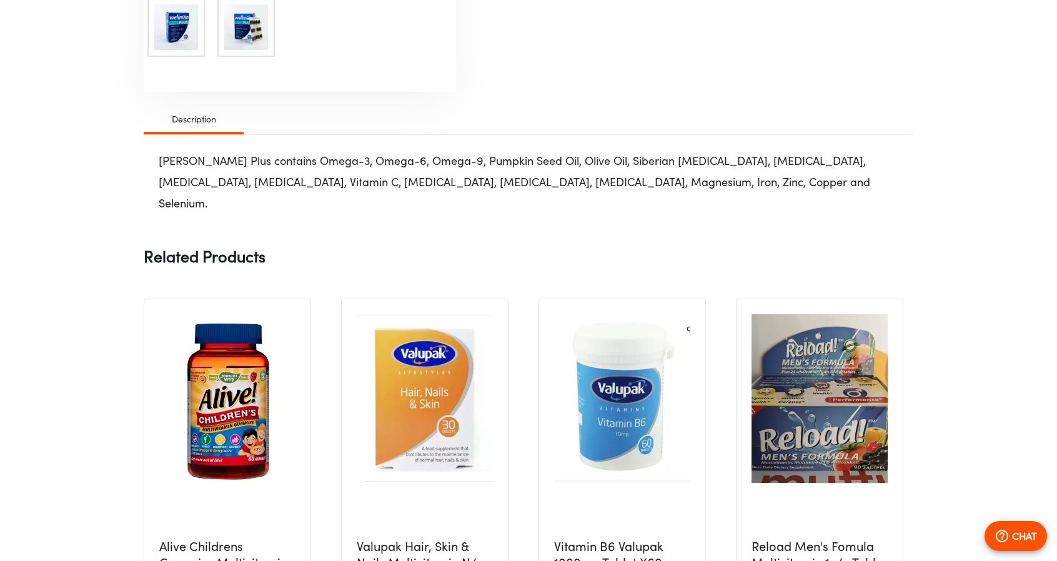
scroll to position [625, 0]
